Goal: Task Accomplishment & Management: Manage account settings

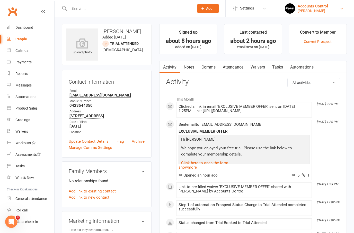
click at [328, 13] on div "Braddah Jiu Jitsu Maroubra" at bounding box center [312, 10] width 30 height 5
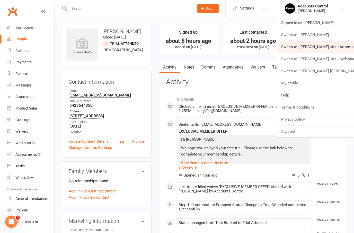
click at [339, 47] on link "Switch to: [PERSON_NAME] Jitsu Artarmon" at bounding box center [315, 47] width 77 height 12
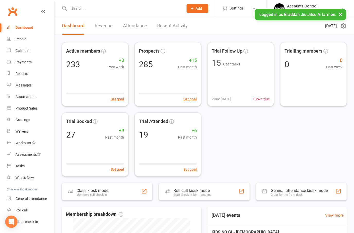
click at [104, 6] on input "text" at bounding box center [124, 8] width 112 height 7
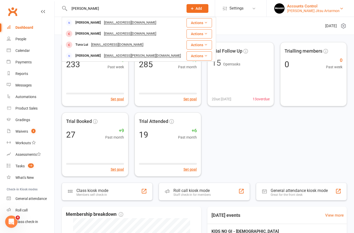
type input "LUIS"
click at [325, 13] on link "Accounts Control Braddah Jiu Jitsu Artarmon" at bounding box center [310, 8] width 72 height 10
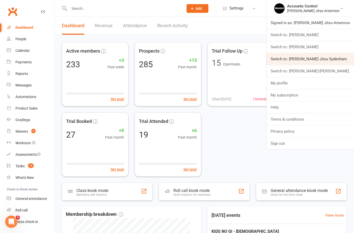
click at [341, 58] on link "Switch to: [PERSON_NAME] Jitsu Sydenham" at bounding box center [309, 59] width 87 height 12
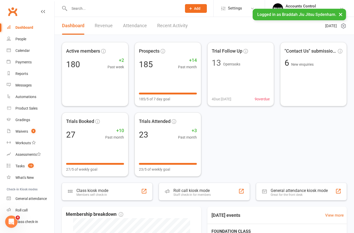
click at [136, 9] on input "text" at bounding box center [123, 8] width 111 height 7
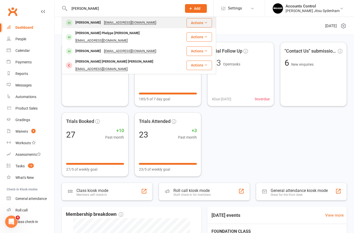
type input "LUIZ"
click at [85, 25] on div "Luiz Ramos" at bounding box center [88, 22] width 29 height 7
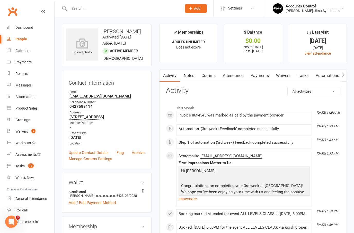
click at [260, 76] on link "Payments" at bounding box center [259, 76] width 25 height 12
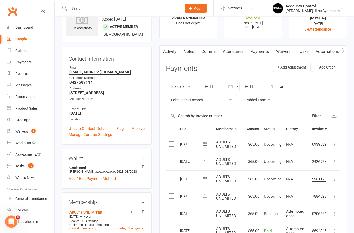
scroll to position [25, 0]
click at [284, 48] on link "Waivers" at bounding box center [283, 51] width 22 height 12
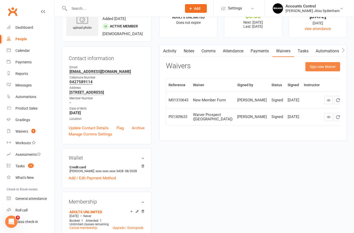
click at [320, 67] on button "Sign new Waiver" at bounding box center [322, 66] width 35 height 9
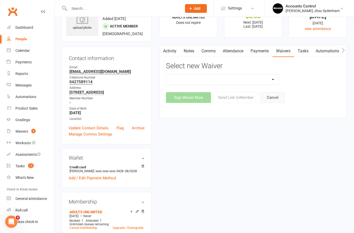
click at [273, 99] on button "Cancel" at bounding box center [273, 97] width 24 height 11
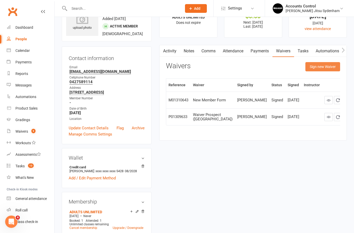
click at [332, 68] on button "Sign new Waiver" at bounding box center [322, 66] width 35 height 9
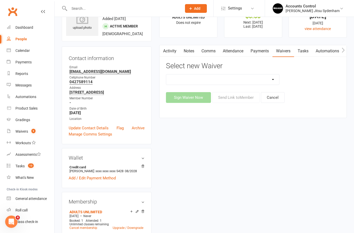
click at [276, 75] on select "Kids Exclusive Promo (25% OFF) KP SYDENHAM WAIVER + NEW MEMBER FORM ($50) KP SY…" at bounding box center [222, 80] width 113 height 10
select select "13589"
click at [234, 95] on button "Send Link to Member" at bounding box center [235, 97] width 47 height 11
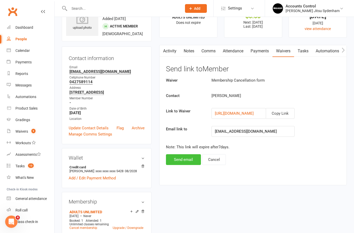
click at [176, 159] on button "Send email" at bounding box center [183, 160] width 35 height 11
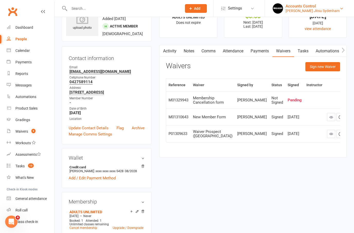
click at [330, 10] on div "[PERSON_NAME] Jitsu Sydenham" at bounding box center [312, 10] width 54 height 5
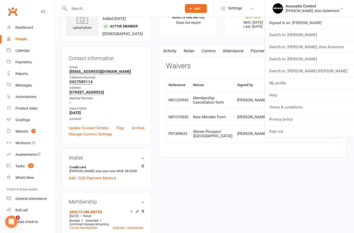
click at [316, 50] on link "Switch to: Braddah Jiu Jitsu Artarmon" at bounding box center [309, 47] width 89 height 12
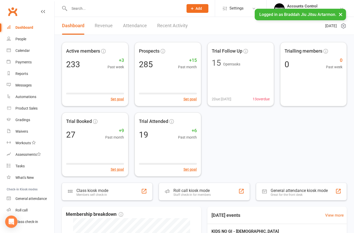
click at [82, 9] on input "text" at bounding box center [124, 8] width 112 height 7
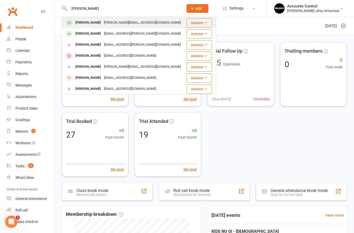
type input "STEVE"
click at [78, 21] on div "Steven Smith" at bounding box center [88, 22] width 29 height 7
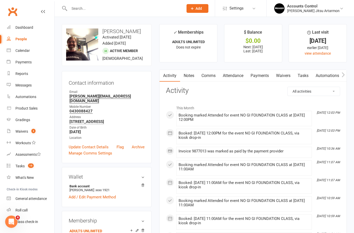
click at [262, 75] on link "Payments" at bounding box center [259, 76] width 25 height 12
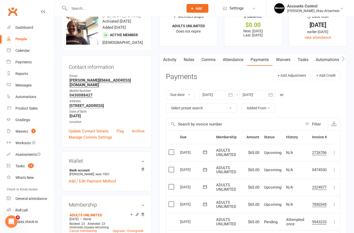
click at [220, 93] on div at bounding box center [217, 94] width 36 height 9
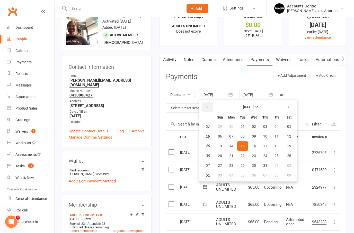
click at [205, 108] on button "button" at bounding box center [207, 107] width 11 height 9
click at [276, 127] on span "02" at bounding box center [276, 127] width 4 height 4
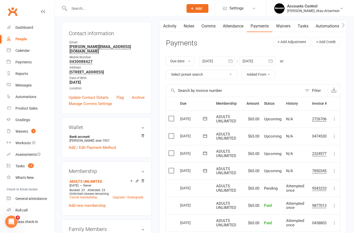
scroll to position [36, 0]
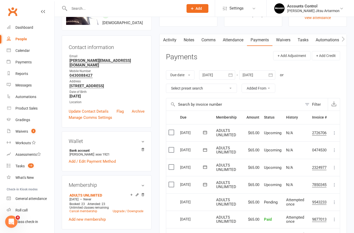
click at [213, 75] on div at bounding box center [217, 74] width 36 height 9
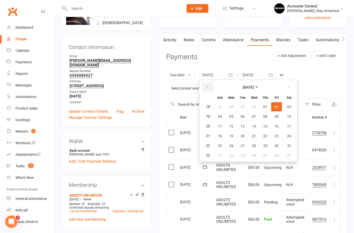
click at [209, 86] on icon "button" at bounding box center [207, 87] width 4 height 4
click at [278, 105] on span "28" at bounding box center [276, 107] width 4 height 4
type input "28 Feb 2025"
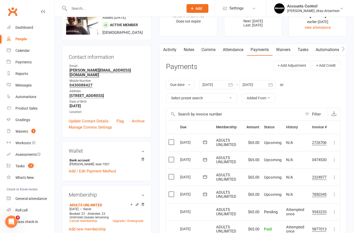
scroll to position [0, 0]
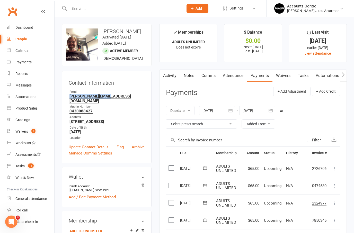
drag, startPoint x: 69, startPoint y: 97, endPoint x: 110, endPoint y: 98, distance: 40.9
click at [110, 98] on strong "steve_kidia@msn.com" at bounding box center [106, 98] width 75 height 9
copy chrome_annotation "steve_kidia@msn.com"
click at [280, 75] on link "Waivers" at bounding box center [283, 76] width 22 height 12
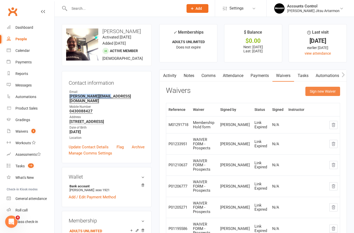
click at [325, 92] on button "Sign new Waiver" at bounding box center [322, 91] width 35 height 9
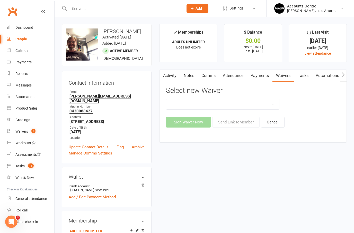
click at [270, 103] on select "KIDS HOLIDAY CAMP (10th - 17th of July) LANE COVE PUBLIC SCHOOL Membership Canc…" at bounding box center [222, 104] width 113 height 10
select select "13587"
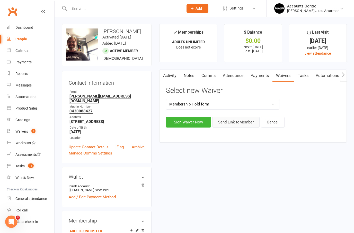
click at [226, 121] on button "Send Link to Member" at bounding box center [235, 122] width 47 height 11
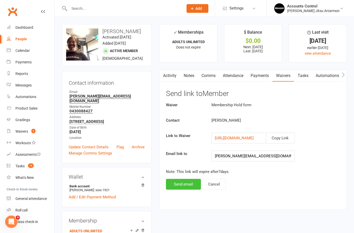
click at [186, 182] on button "Send email" at bounding box center [183, 184] width 35 height 11
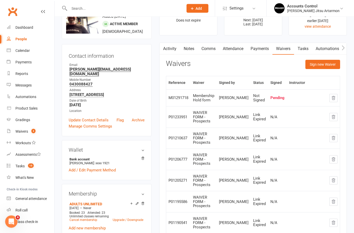
scroll to position [27, 0]
click at [337, 118] on button "button" at bounding box center [333, 117] width 8 height 8
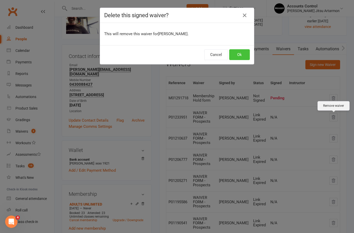
click at [237, 58] on button "Ok" at bounding box center [239, 54] width 21 height 11
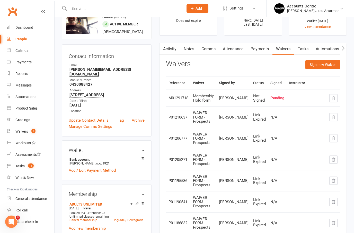
click at [334, 118] on icon "button" at bounding box center [333, 117] width 3 height 4
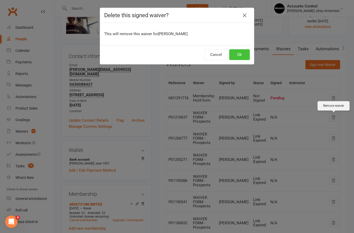
click at [238, 59] on button "Ok" at bounding box center [239, 54] width 21 height 11
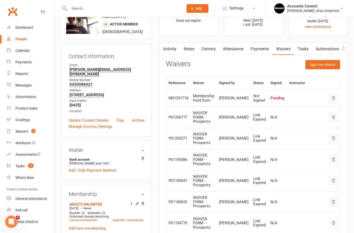
click at [335, 121] on button "button" at bounding box center [333, 117] width 8 height 8
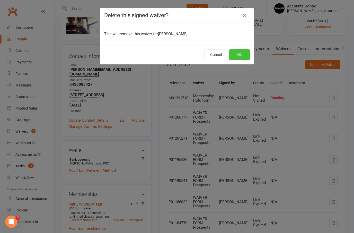
click at [238, 60] on button "Ok" at bounding box center [239, 54] width 21 height 11
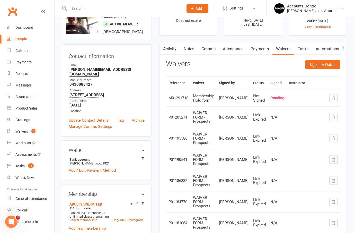
click at [336, 119] on icon "button" at bounding box center [333, 117] width 5 height 5
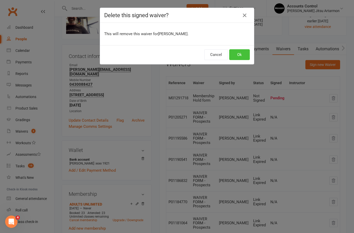
click at [238, 60] on button "Ok" at bounding box center [239, 54] width 21 height 11
click at [239, 60] on button "Ok" at bounding box center [239, 54] width 21 height 11
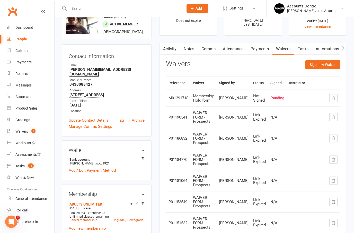
click at [335, 119] on icon "button" at bounding box center [333, 117] width 5 height 5
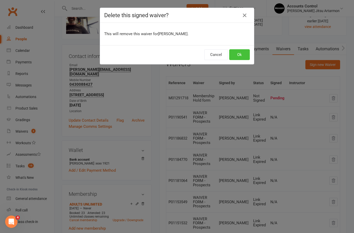
click at [239, 58] on button "Ok" at bounding box center [239, 54] width 21 height 11
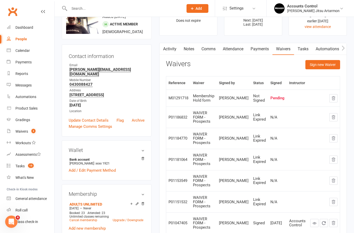
click at [337, 116] on button "button" at bounding box center [333, 117] width 8 height 8
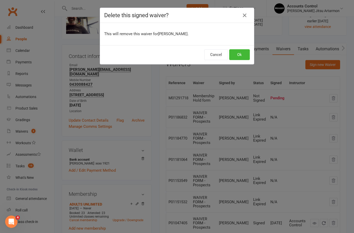
click at [237, 59] on button "Ok" at bounding box center [239, 54] width 21 height 11
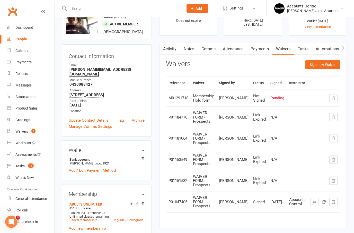
click at [336, 116] on button "button" at bounding box center [333, 117] width 8 height 8
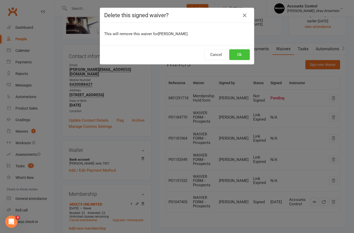
click at [235, 59] on button "Ok" at bounding box center [239, 54] width 21 height 11
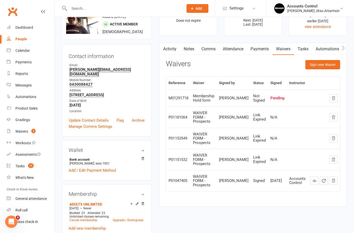
click at [337, 117] on button "button" at bounding box center [333, 117] width 8 height 8
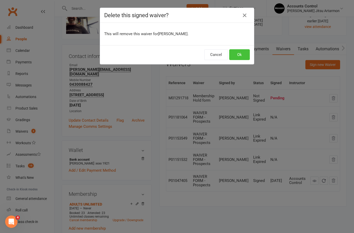
click at [246, 55] on button "Ok" at bounding box center [239, 54] width 21 height 11
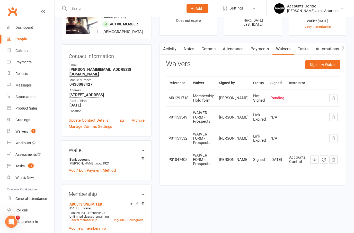
click at [336, 120] on button "button" at bounding box center [333, 117] width 8 height 8
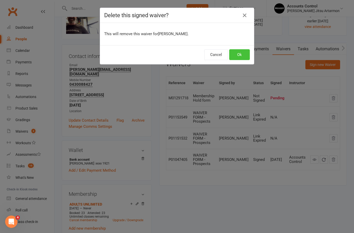
click at [241, 57] on button "Ok" at bounding box center [239, 54] width 21 height 11
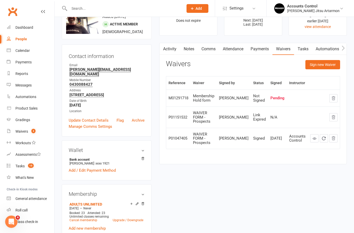
click at [336, 118] on button "button" at bounding box center [333, 117] width 8 height 8
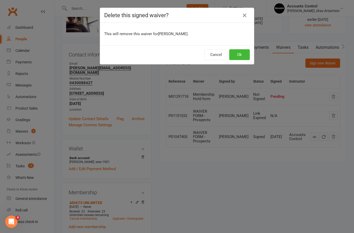
scroll to position [0, 0]
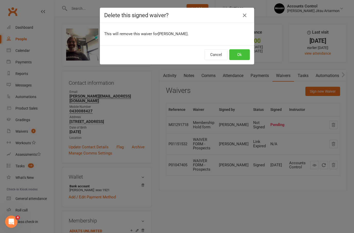
click at [245, 55] on button "Ok" at bounding box center [239, 54] width 21 height 11
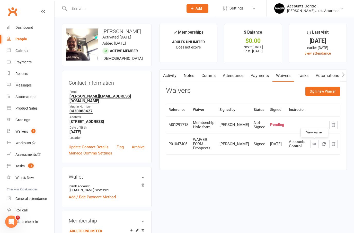
click at [314, 148] on link at bounding box center [314, 144] width 8 height 8
click at [333, 6] on div "Accounts Control" at bounding box center [313, 6] width 52 height 5
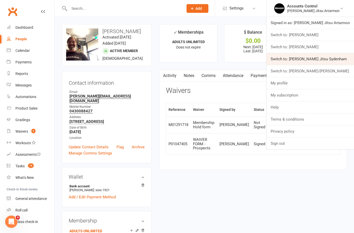
click at [343, 58] on link "Switch to: [PERSON_NAME] Jitsu Sydenham" at bounding box center [309, 59] width 87 height 12
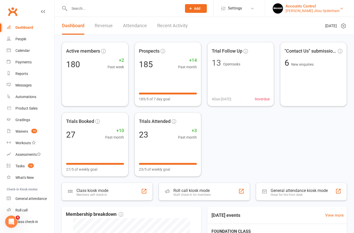
click at [325, 8] on div "Accounts Control" at bounding box center [312, 6] width 54 height 5
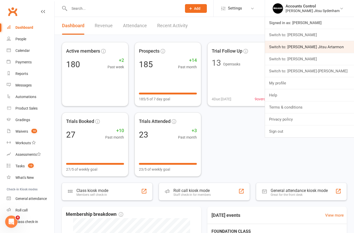
click at [338, 46] on link "Switch to: [PERSON_NAME] Jitsu Artarmon" at bounding box center [309, 47] width 89 height 12
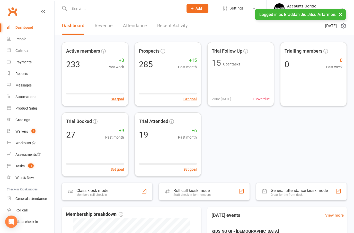
click at [92, 11] on input "text" at bounding box center [124, 8] width 112 height 7
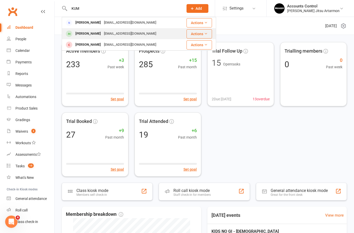
type input "KUM"
click at [85, 36] on div "Kumiko Matsushita" at bounding box center [88, 33] width 29 height 7
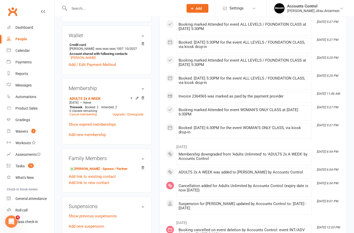
scroll to position [141, 0]
click at [112, 127] on link "Show expired memberships" at bounding box center [92, 124] width 47 height 5
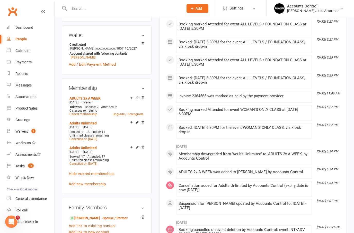
click at [92, 176] on link "Hide expired memberships" at bounding box center [92, 174] width 46 height 5
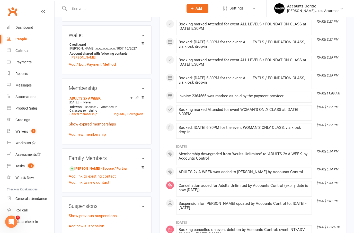
click at [97, 127] on link "Show expired memberships" at bounding box center [92, 124] width 47 height 5
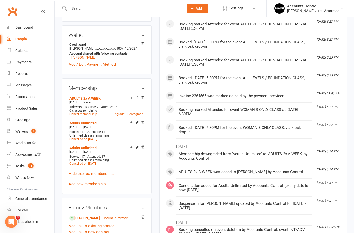
click at [137, 124] on icon at bounding box center [137, 123] width 2 height 2
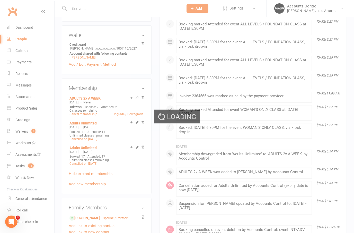
scroll to position [161, 0]
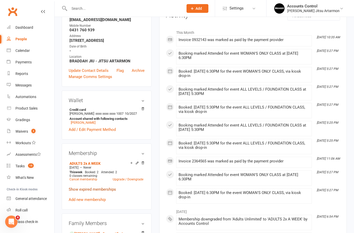
scroll to position [77, 0]
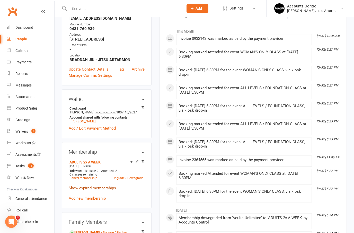
click at [104, 191] on link "Show expired memberships" at bounding box center [92, 188] width 47 height 5
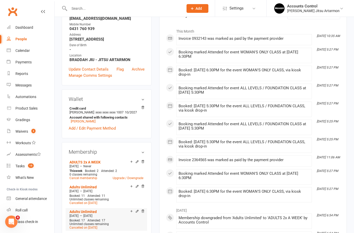
click at [138, 215] on div "Add make-up class" at bounding box center [149, 212] width 29 height 5
click at [136, 213] on icon at bounding box center [137, 212] width 4 height 4
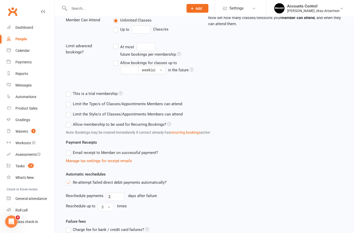
scroll to position [162, 0]
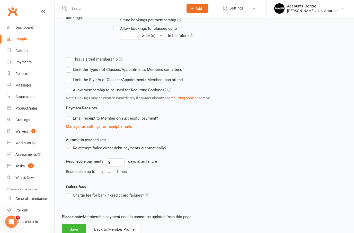
click at [98, 233] on button "Back to Member Profile" at bounding box center [114, 229] width 52 height 11
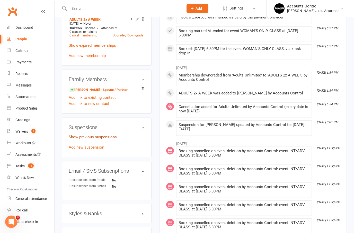
scroll to position [187, 0]
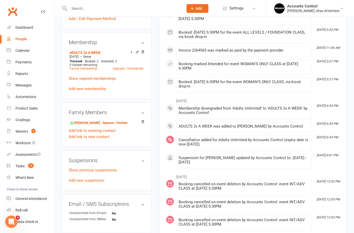
click at [92, 91] on link "Add new membership" at bounding box center [87, 89] width 37 height 5
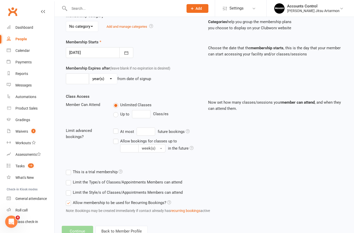
scroll to position [128, 0]
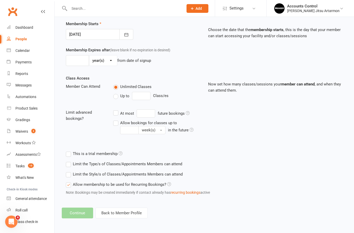
click at [101, 215] on div "Add Membership for Kumiko Matsushita Membership details Payments Membership Pla…" at bounding box center [204, 60] width 299 height 332
click at [105, 211] on button "Back to Member Profile" at bounding box center [121, 213] width 52 height 11
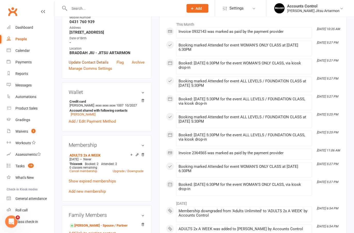
scroll to position [94, 0]
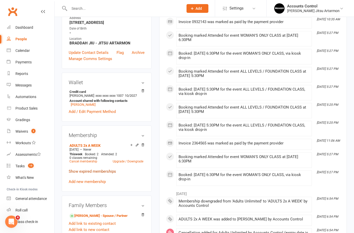
click at [101, 174] on link "Show expired memberships" at bounding box center [92, 171] width 47 height 5
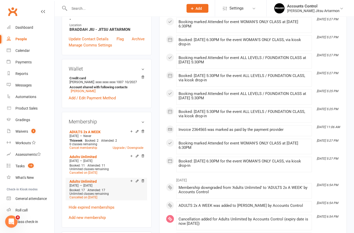
scroll to position [120, 0]
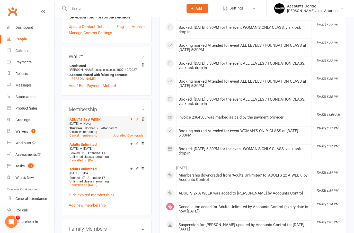
click at [137, 121] on icon at bounding box center [137, 119] width 4 height 4
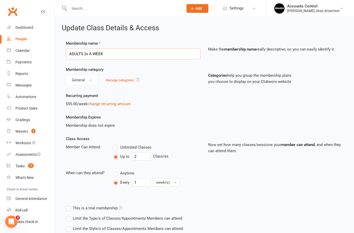
click at [109, 57] on input "ADULTS 2x A WEEK" at bounding box center [133, 54] width 134 height 11
click at [111, 53] on input "ADULTS 2x A WEEK" at bounding box center [133, 54] width 134 height 11
drag, startPoint x: 111, startPoint y: 53, endPoint x: 84, endPoint y: 51, distance: 27.3
click at [84, 51] on input "ADULTS 2x A WEEK" at bounding box center [133, 54] width 134 height 11
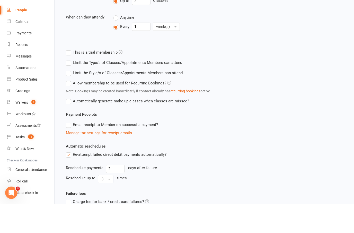
scroll to position [183, 0]
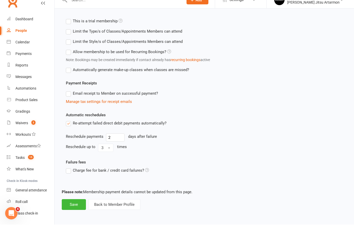
click at [105, 208] on button "Back to Member Profile" at bounding box center [114, 213] width 52 height 11
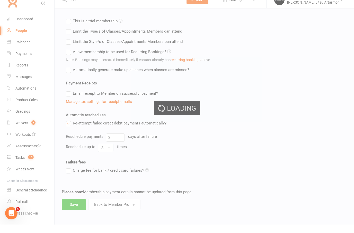
scroll to position [162, 0]
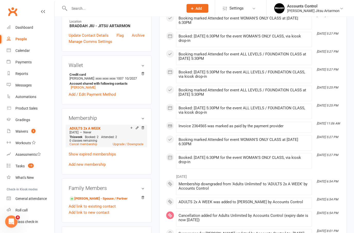
scroll to position [111, 0]
drag, startPoint x: 143, startPoint y: 136, endPoint x: 179, endPoint y: 106, distance: 47.5
click at [143, 130] on icon at bounding box center [143, 128] width 4 height 4
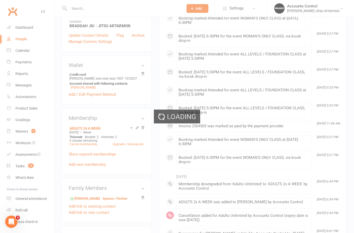
scroll to position [131, 0]
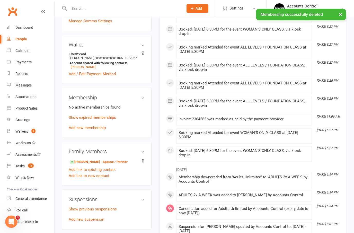
click at [94, 130] on link "Add new membership" at bounding box center [87, 128] width 37 height 5
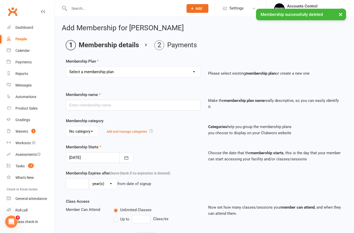
select select "1"
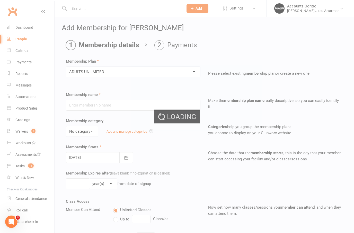
type input "ADULTS UNLIMITED"
select select "0"
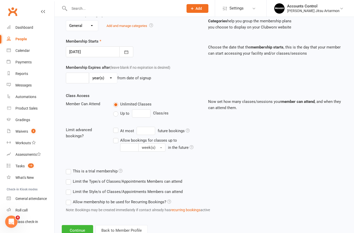
scroll to position [128, 0]
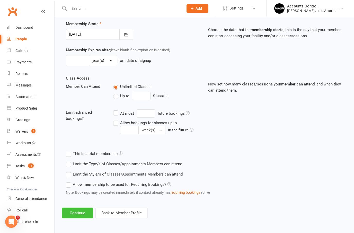
click at [79, 209] on button "Continue" at bounding box center [77, 213] width 31 height 11
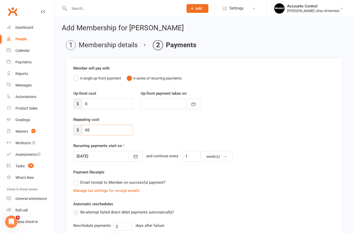
click at [118, 127] on input "65" at bounding box center [107, 130] width 51 height 11
type input "6"
type input "58.50"
click at [129, 156] on button "button" at bounding box center [136, 156] width 14 height 11
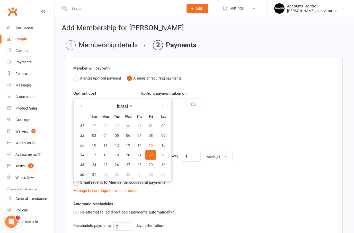
click at [150, 154] on span "22" at bounding box center [151, 155] width 4 height 4
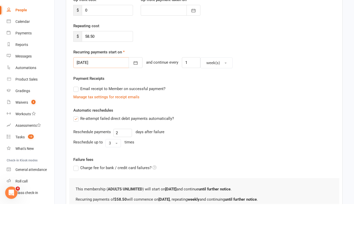
scroll to position [112, 0]
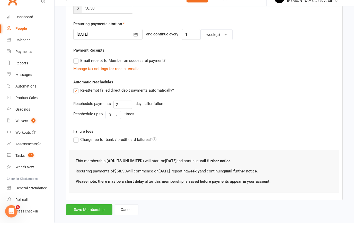
click at [88, 215] on button "Save Membership" at bounding box center [89, 220] width 47 height 11
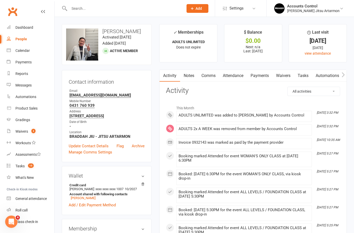
click at [20, 38] on div "People" at bounding box center [21, 39] width 12 height 4
select select "100"
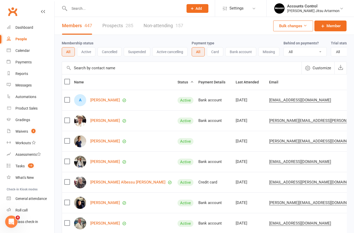
click at [122, 24] on link "Prospects 285" at bounding box center [117, 26] width 31 height 18
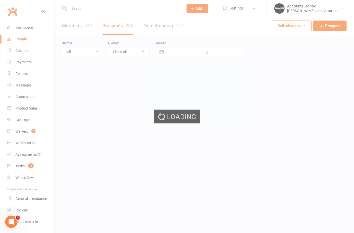
select select "100"
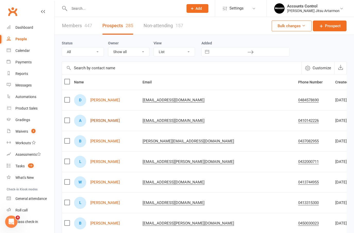
click at [113, 120] on link "Annamaria Ferragina" at bounding box center [105, 121] width 30 height 4
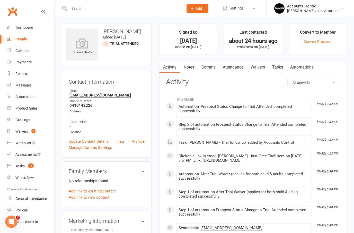
click at [259, 67] on link "Waivers" at bounding box center [258, 67] width 22 height 12
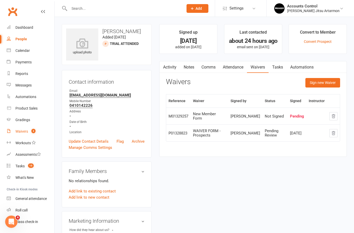
click at [26, 131] on div "Waivers" at bounding box center [21, 132] width 13 height 4
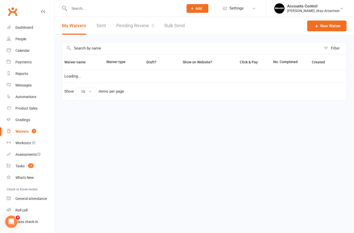
select select "50"
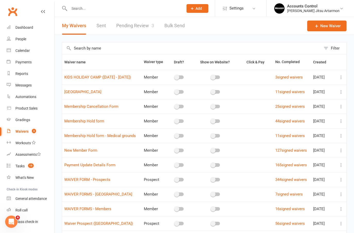
click at [142, 26] on link "Pending Review 3" at bounding box center [135, 26] width 38 height 18
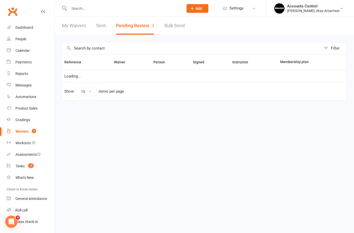
select select "50"
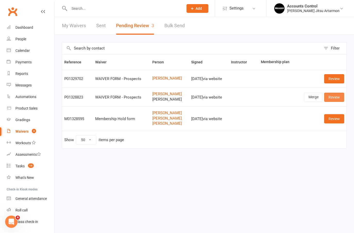
click at [343, 95] on link "Review" at bounding box center [334, 97] width 20 height 9
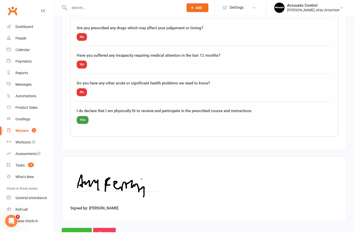
scroll to position [725, 0]
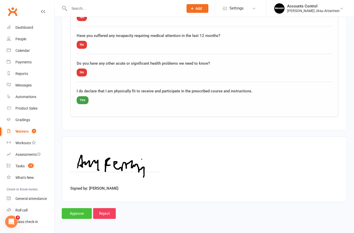
click at [76, 211] on input "Approve" at bounding box center [77, 214] width 30 height 11
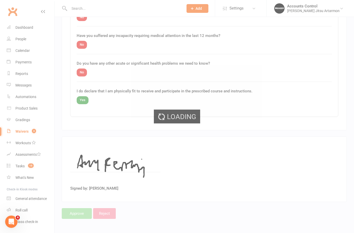
select select "50"
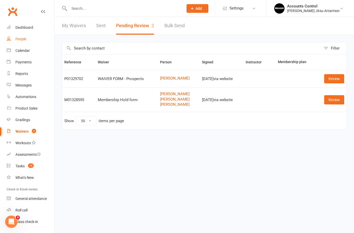
click at [14, 43] on link "People" at bounding box center [31, 39] width 48 height 12
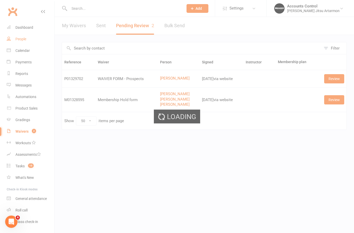
select select "100"
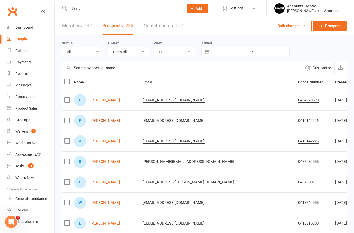
click at [101, 122] on link "Pedro Ferragina" at bounding box center [105, 121] width 30 height 4
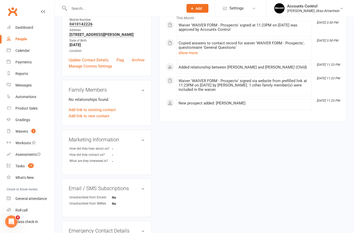
scroll to position [81, 0]
click at [75, 57] on link "Update Contact Details" at bounding box center [89, 60] width 40 height 6
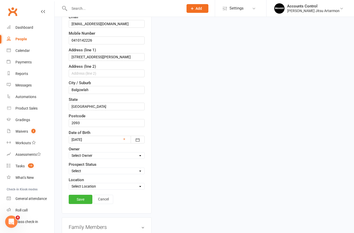
scroll to position [121, 0]
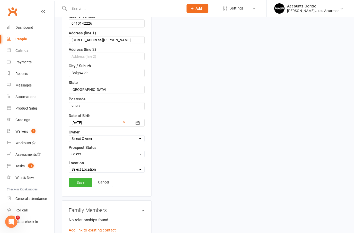
click at [137, 157] on select "Select Initial Contact Follow-up Call Follow-up Email Almost Ready Not Ready No…" at bounding box center [106, 154] width 75 height 6
select select "Trial Attended"
click at [80, 185] on link "Save" at bounding box center [81, 182] width 24 height 9
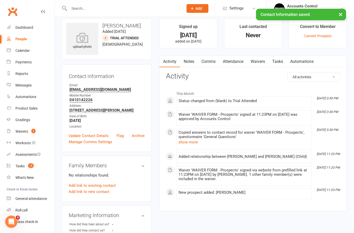
scroll to position [0, 0]
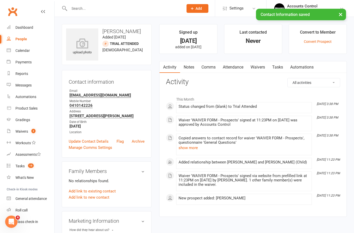
click at [261, 66] on link "Waivers" at bounding box center [258, 67] width 22 height 12
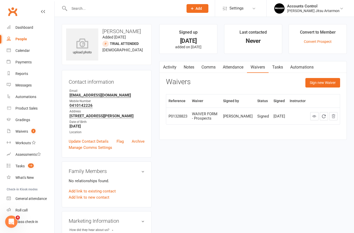
click at [265, 134] on div "Activity Notes Comms Attendance Waivers Tasks Automations Waivers Sign new Waiv…" at bounding box center [252, 100] width 187 height 79
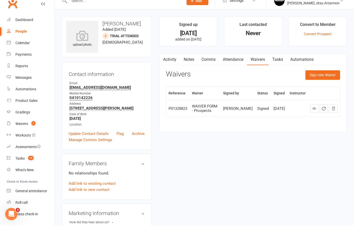
click at [328, 78] on button "Sign new Waiver" at bounding box center [322, 82] width 35 height 9
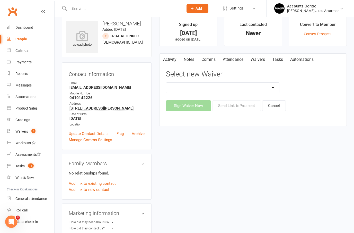
click at [274, 89] on select "KIDS HOLIDAY CAMP (10th - 17th of July) LANE COVE PUBLIC SCHOOL Membership Canc…" at bounding box center [222, 88] width 113 height 10
select select "10907"
click at [233, 110] on button "Send Link to Prospect" at bounding box center [236, 106] width 49 height 11
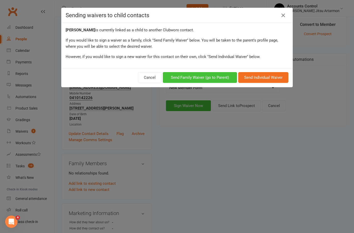
click at [212, 76] on button "Send Family Waiver (go to Parent)" at bounding box center [200, 77] width 74 height 11
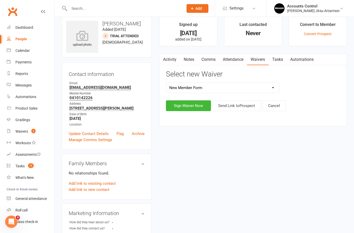
click at [19, 38] on div "People" at bounding box center [21, 39] width 12 height 4
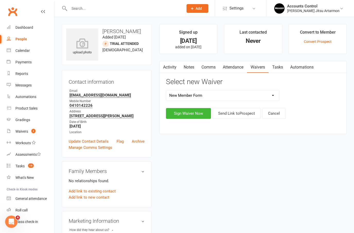
select select "100"
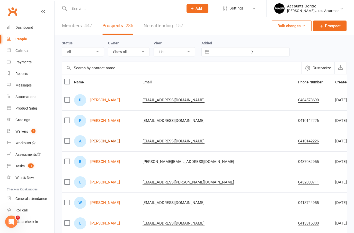
click at [106, 141] on link "Annamaria Ferragina" at bounding box center [105, 141] width 30 height 4
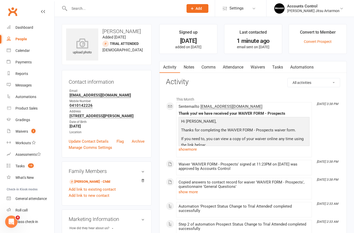
click at [260, 63] on link "Waivers" at bounding box center [258, 67] width 22 height 12
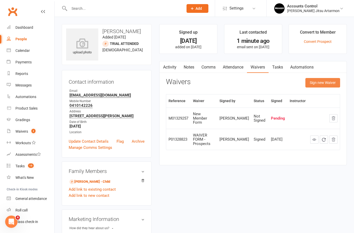
click at [318, 83] on button "Sign new Waiver" at bounding box center [322, 82] width 35 height 9
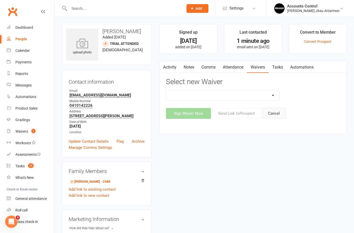
click at [279, 116] on button "Cancel" at bounding box center [274, 113] width 24 height 11
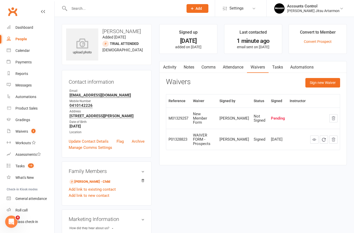
click at [246, 196] on div "upload photo Annamaria Ferragina Added 13 August, 2025 Trial Attended prospect …" at bounding box center [204, 222] width 293 height 397
click at [19, 28] on div "Dashboard" at bounding box center [24, 27] width 18 height 4
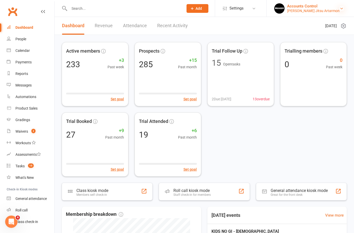
click at [340, 6] on icon at bounding box center [341, 8] width 4 height 4
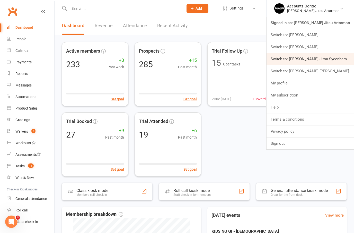
click at [343, 58] on link "Switch to: [PERSON_NAME] Jitsu Sydenham" at bounding box center [309, 59] width 87 height 12
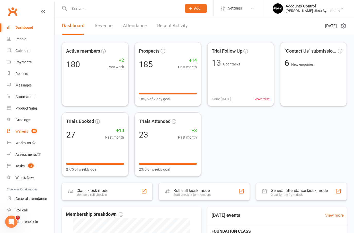
click at [26, 130] on div "Waivers" at bounding box center [21, 132] width 13 height 4
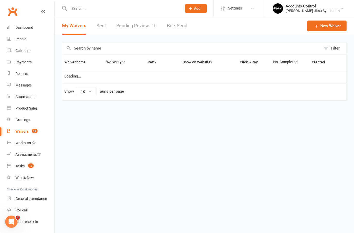
select select "25"
click at [138, 26] on link "Pending Review 10" at bounding box center [136, 26] width 40 height 18
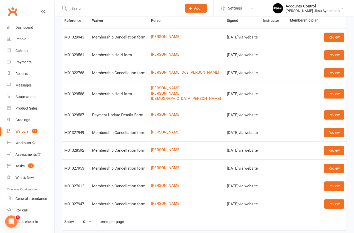
scroll to position [44, 0]
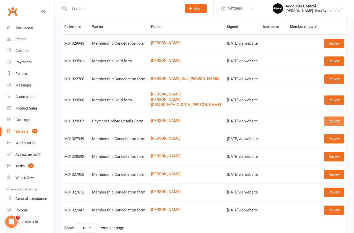
click at [342, 119] on link "Review" at bounding box center [334, 121] width 20 height 9
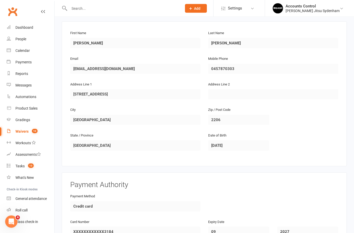
scroll to position [205, 0]
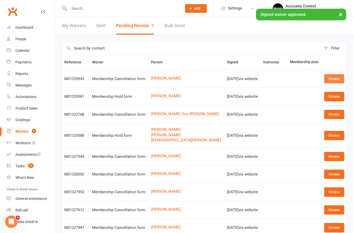
click at [338, 78] on link "Review" at bounding box center [334, 78] width 20 height 9
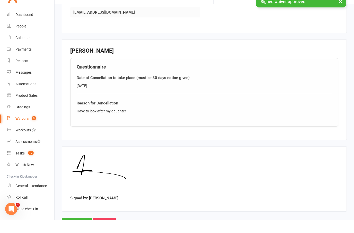
scroll to position [145, 0]
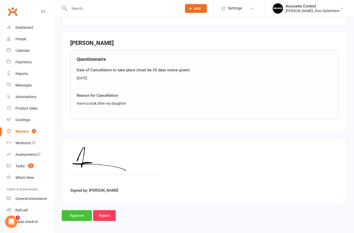
click at [73, 211] on input "Approve" at bounding box center [77, 216] width 30 height 11
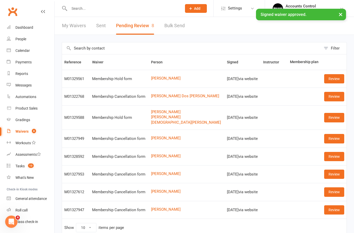
click at [106, 8] on input "text" at bounding box center [123, 8] width 111 height 7
type input "K"
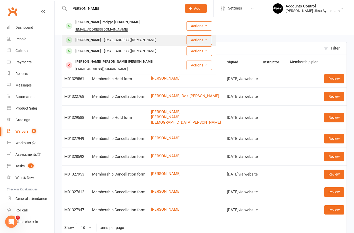
type input "Luiz"
click at [85, 37] on div "Luiz Ramos" at bounding box center [88, 40] width 29 height 7
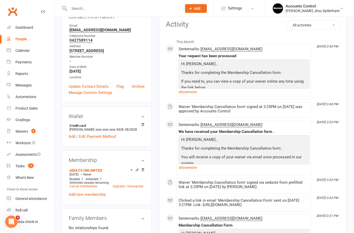
scroll to position [68, 0]
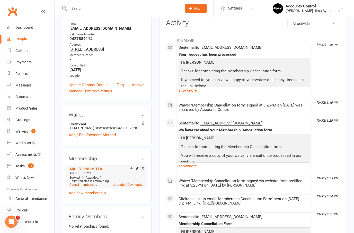
click at [89, 187] on link "Cancel membership" at bounding box center [83, 185] width 28 height 4
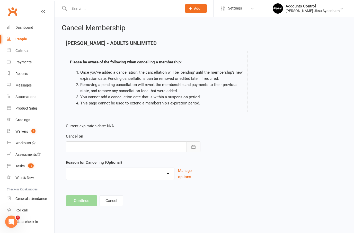
click at [196, 149] on button "button" at bounding box center [193, 147] width 14 height 11
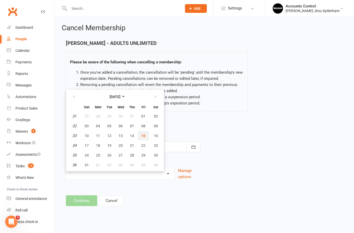
click at [142, 136] on span "15" at bounding box center [143, 136] width 4 height 4
type input "15 Aug 2025"
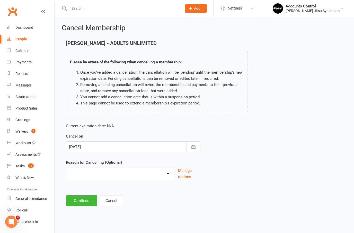
click at [120, 170] on select "Holiday Injury Other reason" at bounding box center [120, 173] width 108 height 10
select select "2"
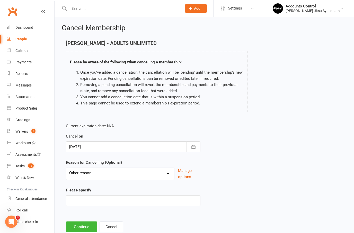
click at [133, 203] on input at bounding box center [133, 201] width 134 height 11
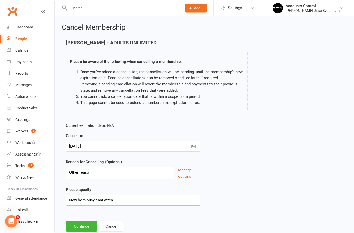
type input "New born busy cant attend"
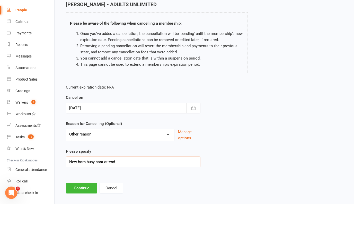
scroll to position [19, 0]
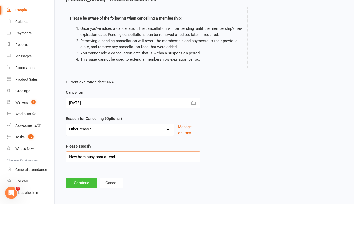
click at [89, 207] on button "Continue" at bounding box center [81, 212] width 31 height 11
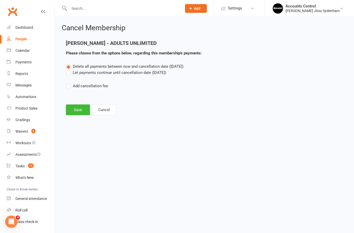
click at [67, 72] on label "Let payments continue until cancellation date (Aug 15, 2025)" at bounding box center [116, 73] width 100 height 6
click at [67, 70] on input "Let payments continue until cancellation date (Aug 15, 2025)" at bounding box center [67, 70] width 3 height 0
click at [76, 105] on button "Save" at bounding box center [78, 110] width 24 height 11
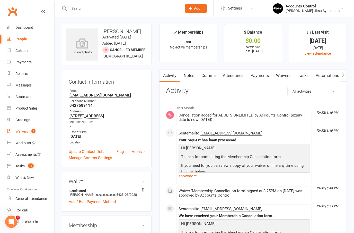
click at [22, 130] on div "Waivers" at bounding box center [21, 132] width 13 height 4
select select "25"
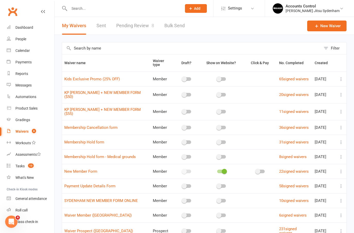
click at [138, 24] on link "Pending Review 8" at bounding box center [135, 26] width 38 height 18
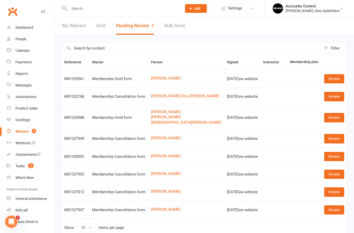
click at [134, 7] on input "text" at bounding box center [123, 8] width 111 height 7
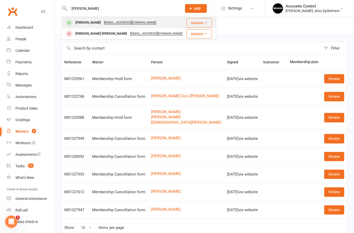
type input "Fernando"
click at [90, 21] on div "Fernando Miranda" at bounding box center [88, 22] width 29 height 7
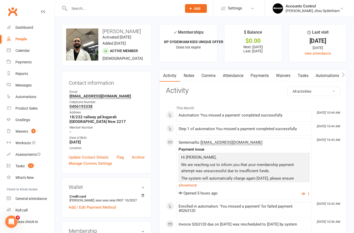
click at [289, 74] on link "Waivers" at bounding box center [283, 76] width 22 height 12
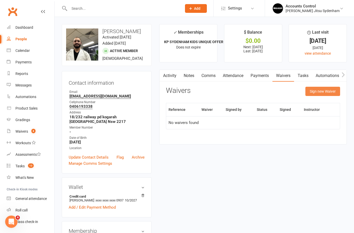
click at [333, 91] on button "Sign new Waiver" at bounding box center [322, 91] width 35 height 9
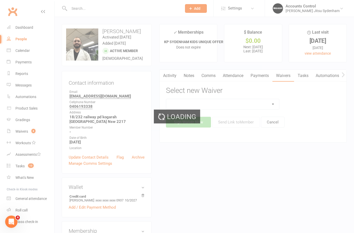
click at [276, 102] on div "Loading" at bounding box center [177, 116] width 354 height 233
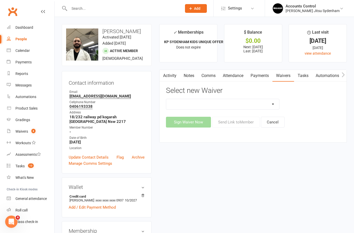
click at [276, 101] on select "Kids Exclusive Promo (25% OFF) KP SYDENHAM WAIVER + NEW MEMBER FORM ($50) KP SY…" at bounding box center [222, 104] width 113 height 10
select select "13589"
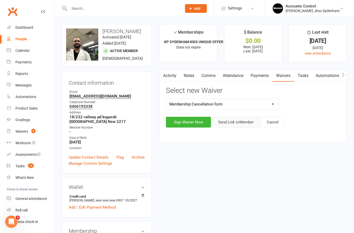
click at [238, 119] on button "Send Link to Member" at bounding box center [235, 122] width 47 height 11
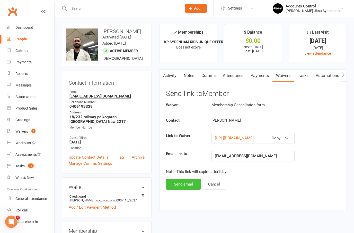
click at [183, 182] on button "Send email" at bounding box center [183, 184] width 35 height 11
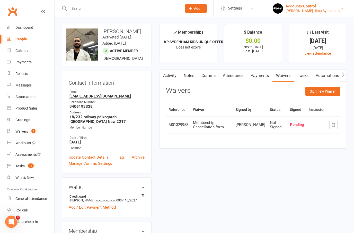
click at [330, 7] on div "Accounts Control" at bounding box center [312, 6] width 54 height 5
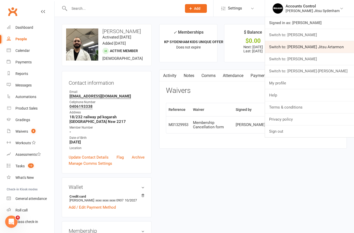
click at [335, 46] on link "Switch to: Braddah Jiu Jitsu Artarmon" at bounding box center [309, 47] width 89 height 12
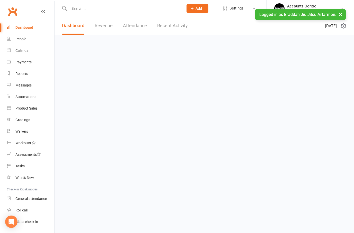
click at [123, 8] on input "text" at bounding box center [124, 8] width 112 height 7
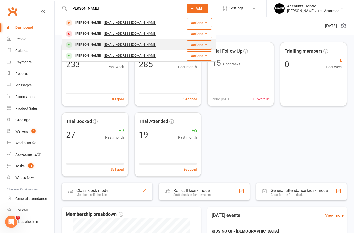
type input "[PERSON_NAME]"
click at [85, 46] on div "Jacob Kelly" at bounding box center [88, 44] width 29 height 7
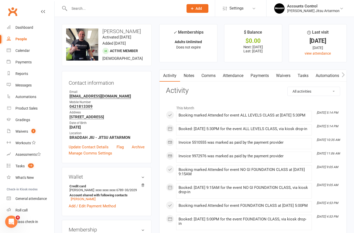
click at [287, 74] on link "Waivers" at bounding box center [283, 76] width 22 height 12
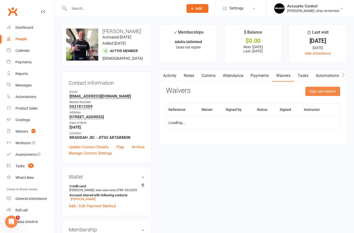
click at [327, 91] on button "Sign new Waiver" at bounding box center [322, 91] width 35 height 9
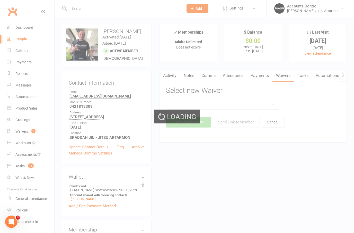
click at [276, 103] on div "Loading" at bounding box center [177, 116] width 354 height 233
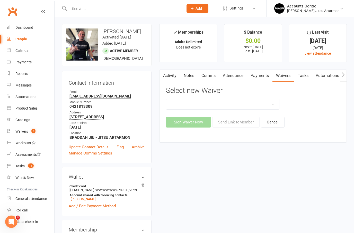
click at [279, 99] on select "KIDS HOLIDAY CAMP (10th - 17th of July) LANE COVE PUBLIC SCHOOL Membership Canc…" at bounding box center [222, 104] width 113 height 10
select select "13587"
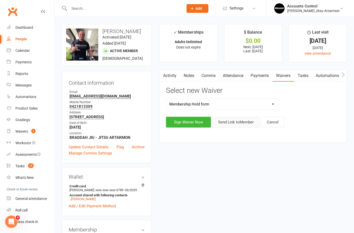
click at [235, 120] on button "Send Link to Member" at bounding box center [235, 122] width 47 height 11
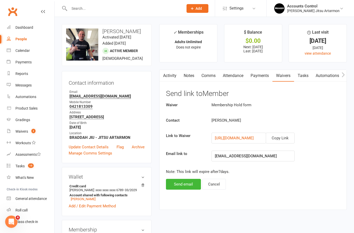
click at [180, 182] on button "Send email" at bounding box center [183, 184] width 35 height 11
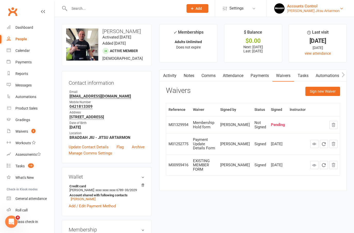
click at [330, 12] on div "Braddah Jiu Jitsu Artarmon" at bounding box center [313, 10] width 52 height 5
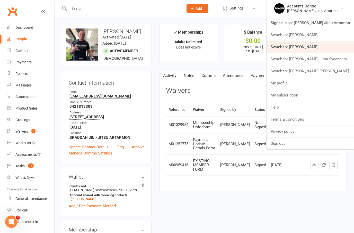
click at [338, 46] on link "Switch to: Braddah Jiu Jitsu Maroubra" at bounding box center [309, 47] width 87 height 12
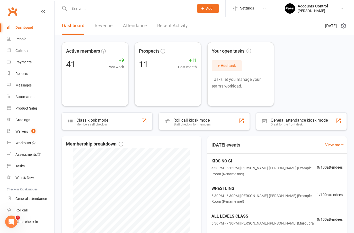
click at [106, 5] on input "text" at bounding box center [129, 8] width 123 height 7
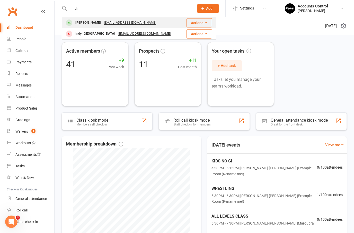
type input "Indr"
click at [86, 20] on div "[PERSON_NAME]" at bounding box center [88, 22] width 29 height 7
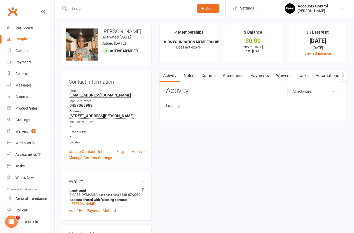
click at [261, 75] on link "Payments" at bounding box center [259, 76] width 25 height 12
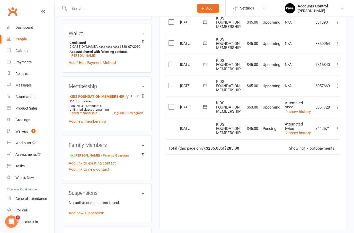
scroll to position [148, 0]
click at [301, 131] on link "show history" at bounding box center [298, 133] width 26 height 5
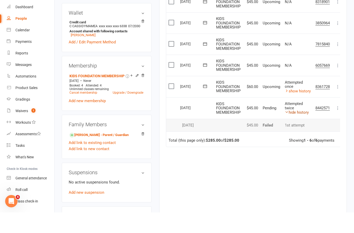
scroll to position [169, 0]
